Goal: Navigation & Orientation: Find specific page/section

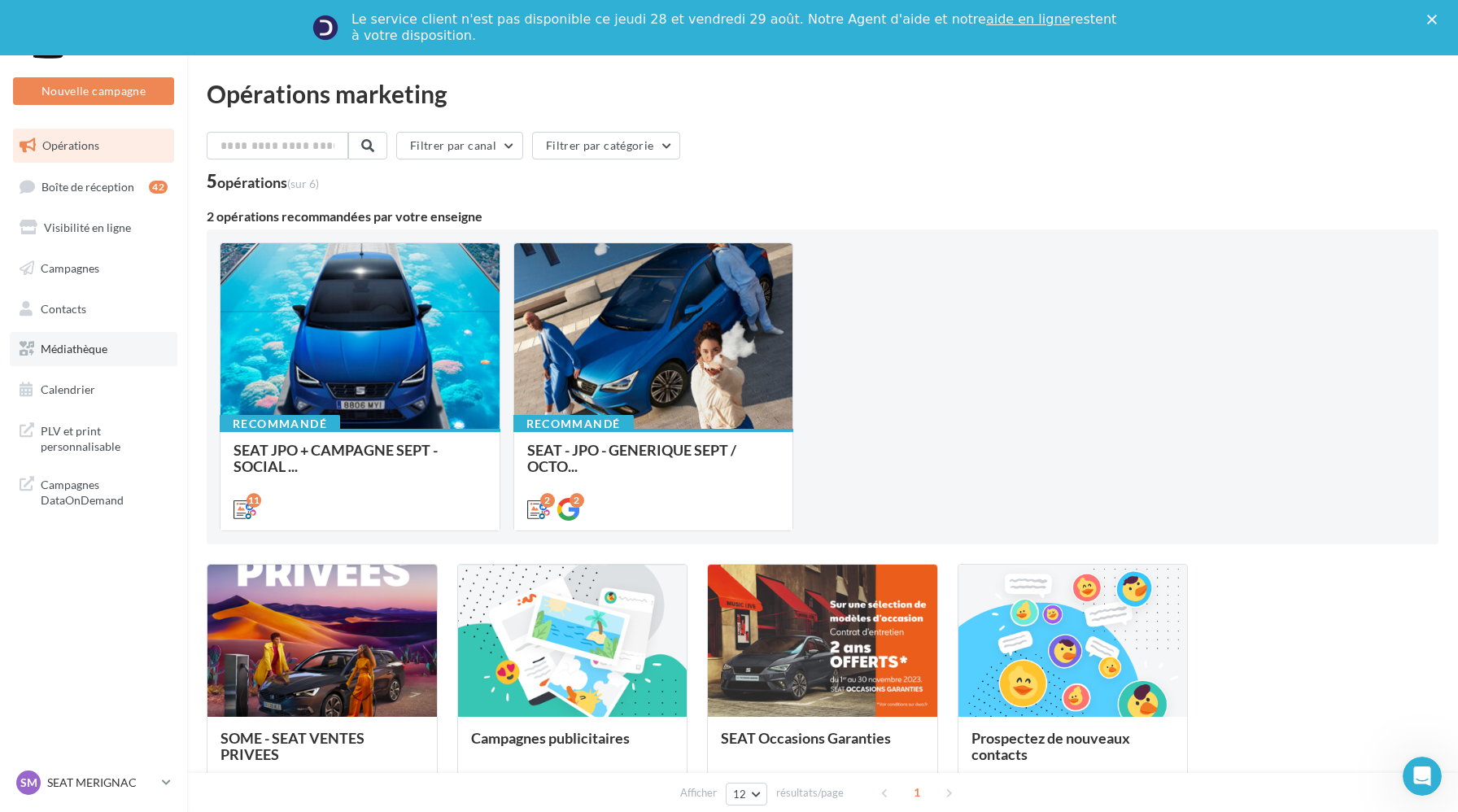
click at [124, 355] on link "Médiathèque" at bounding box center [93, 348] width 168 height 34
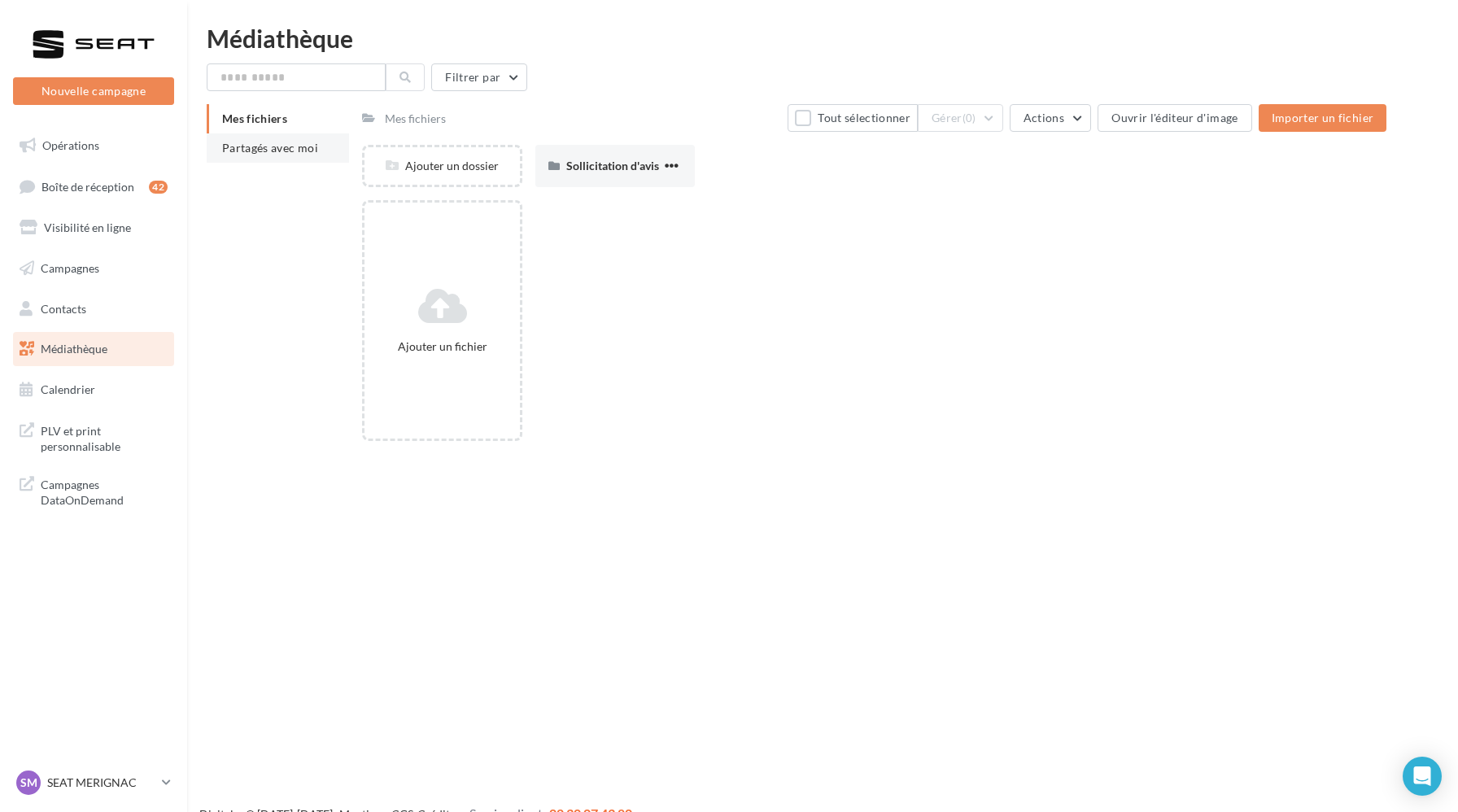
click at [294, 153] on span "Partagés avec moi" at bounding box center [270, 147] width 96 height 14
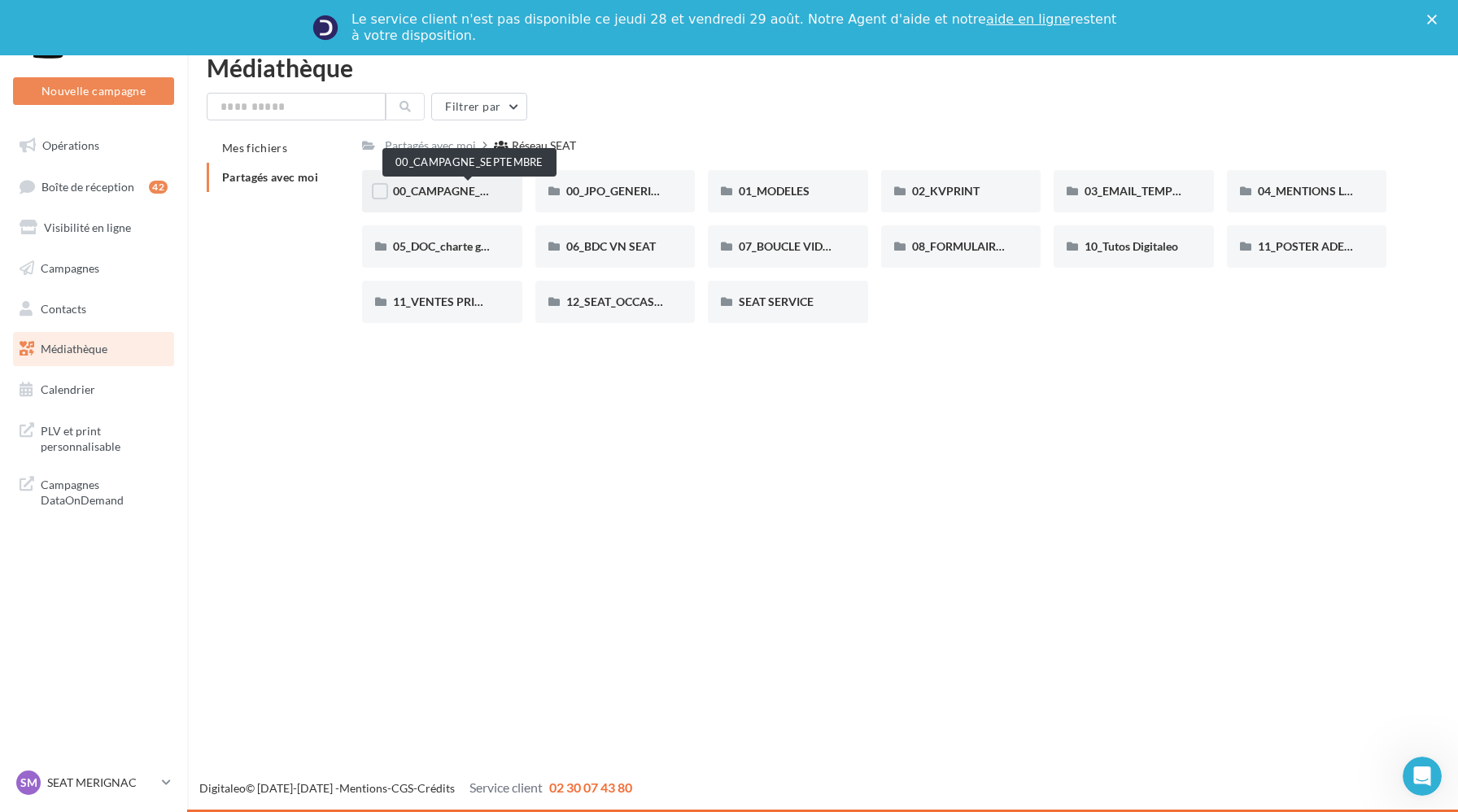
click at [455, 195] on span "00_CAMPAGNE_SEPTEMBRE" at bounding box center [469, 190] width 152 height 14
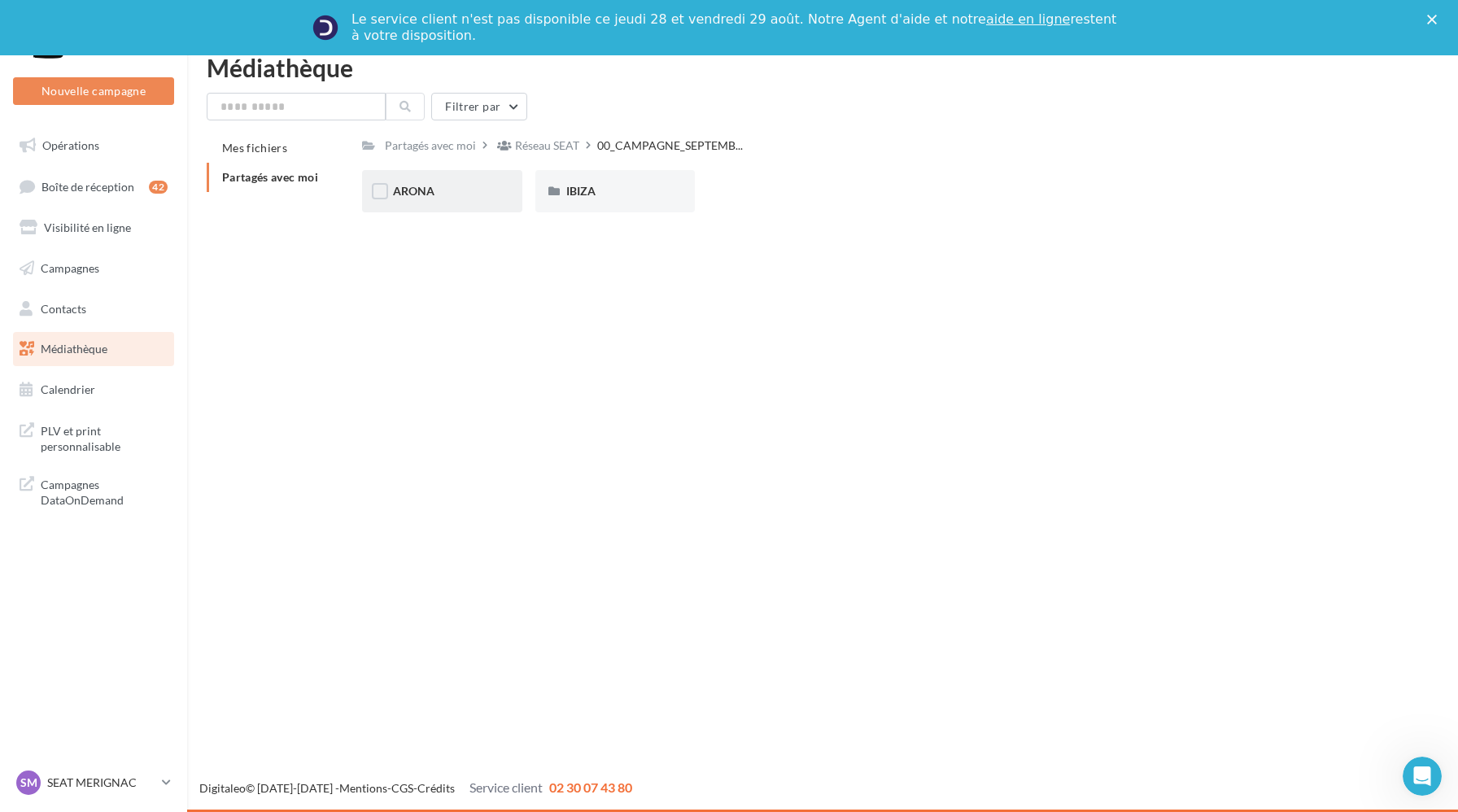
click at [473, 198] on div "ARONA" at bounding box center [442, 191] width 98 height 17
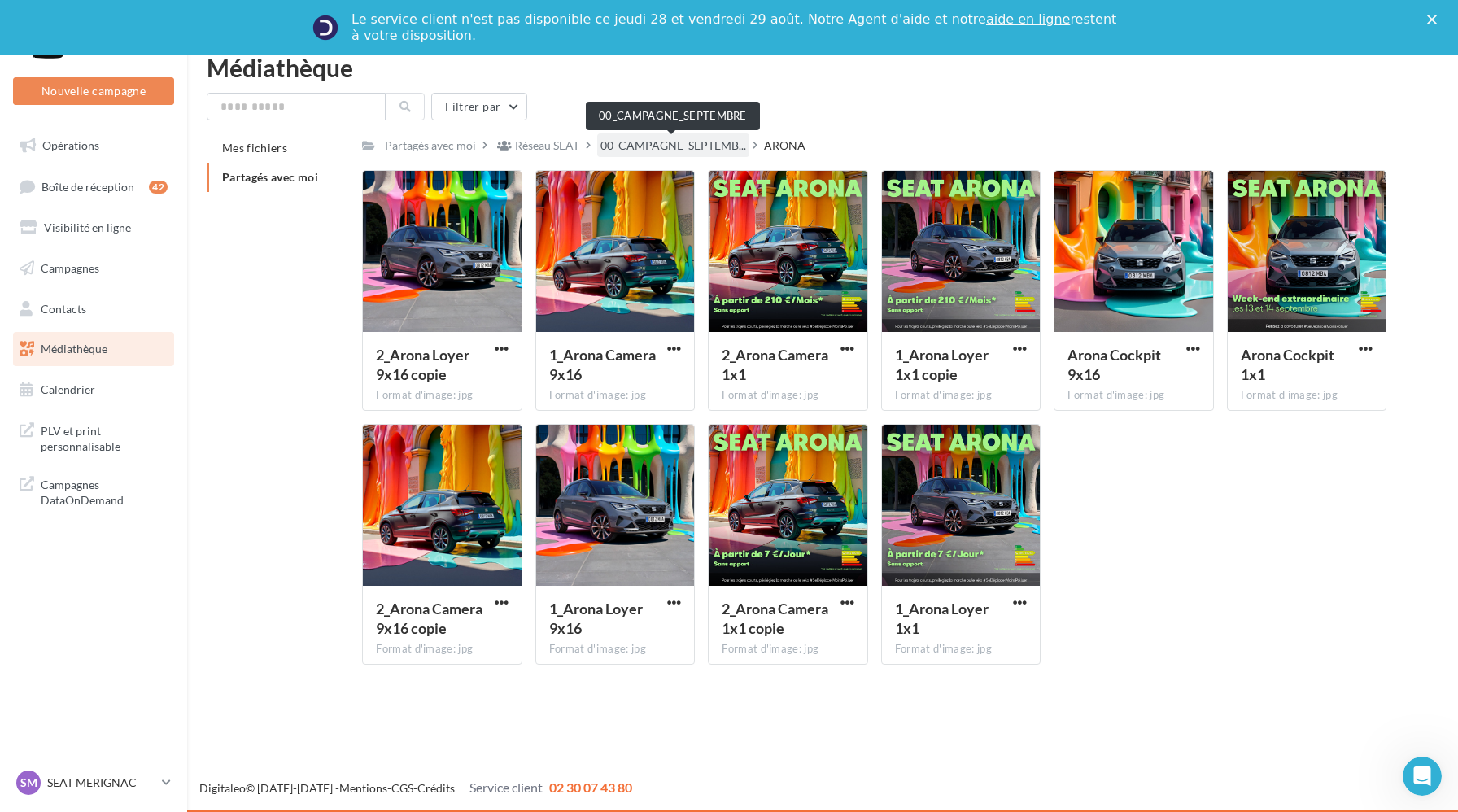
click at [648, 140] on span "00_CAMPAGNE_SEPTEMB..." at bounding box center [673, 146] width 146 height 17
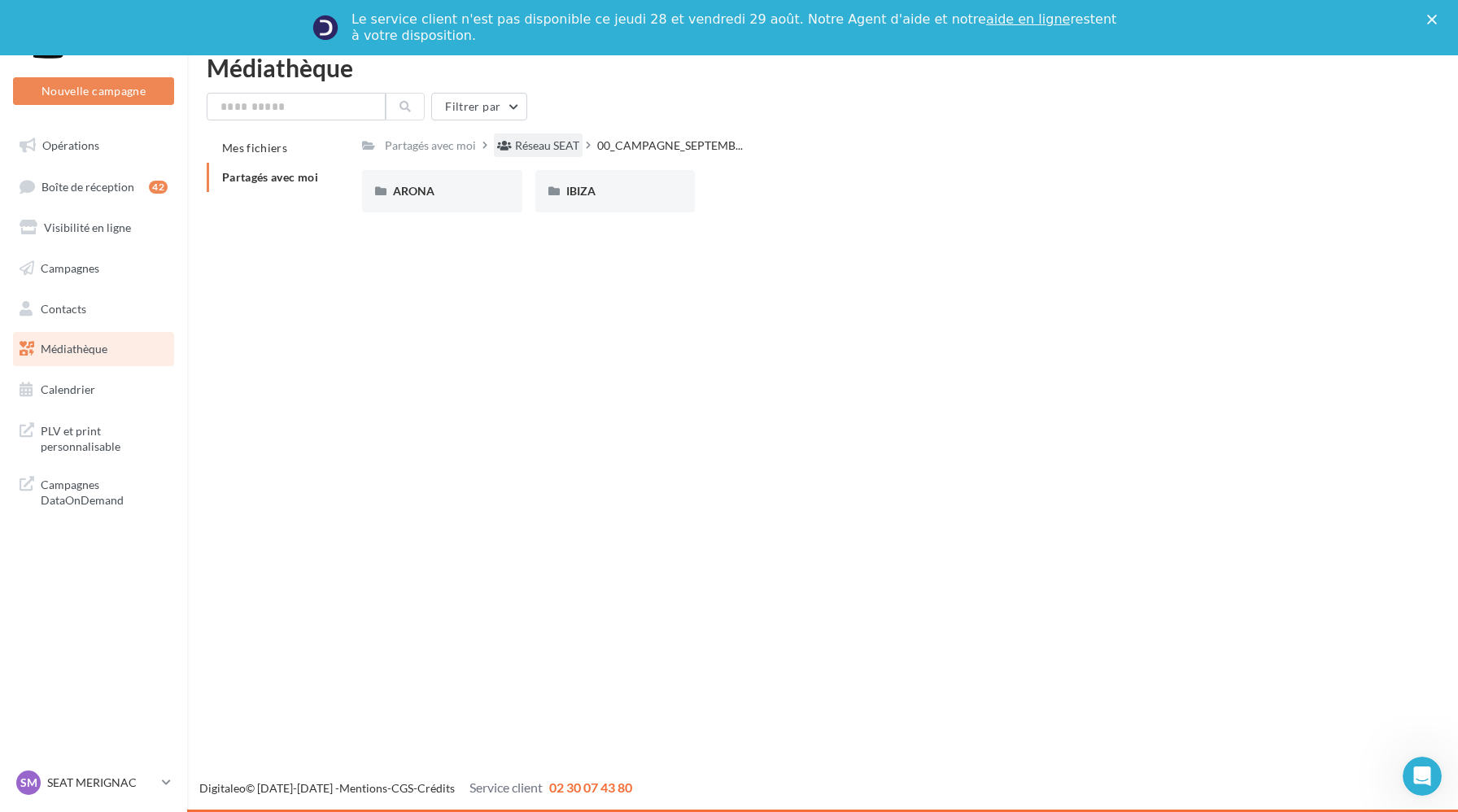
click at [547, 138] on div "Réseau SEAT" at bounding box center [547, 146] width 65 height 17
